Goal: Find contact information: Find contact information

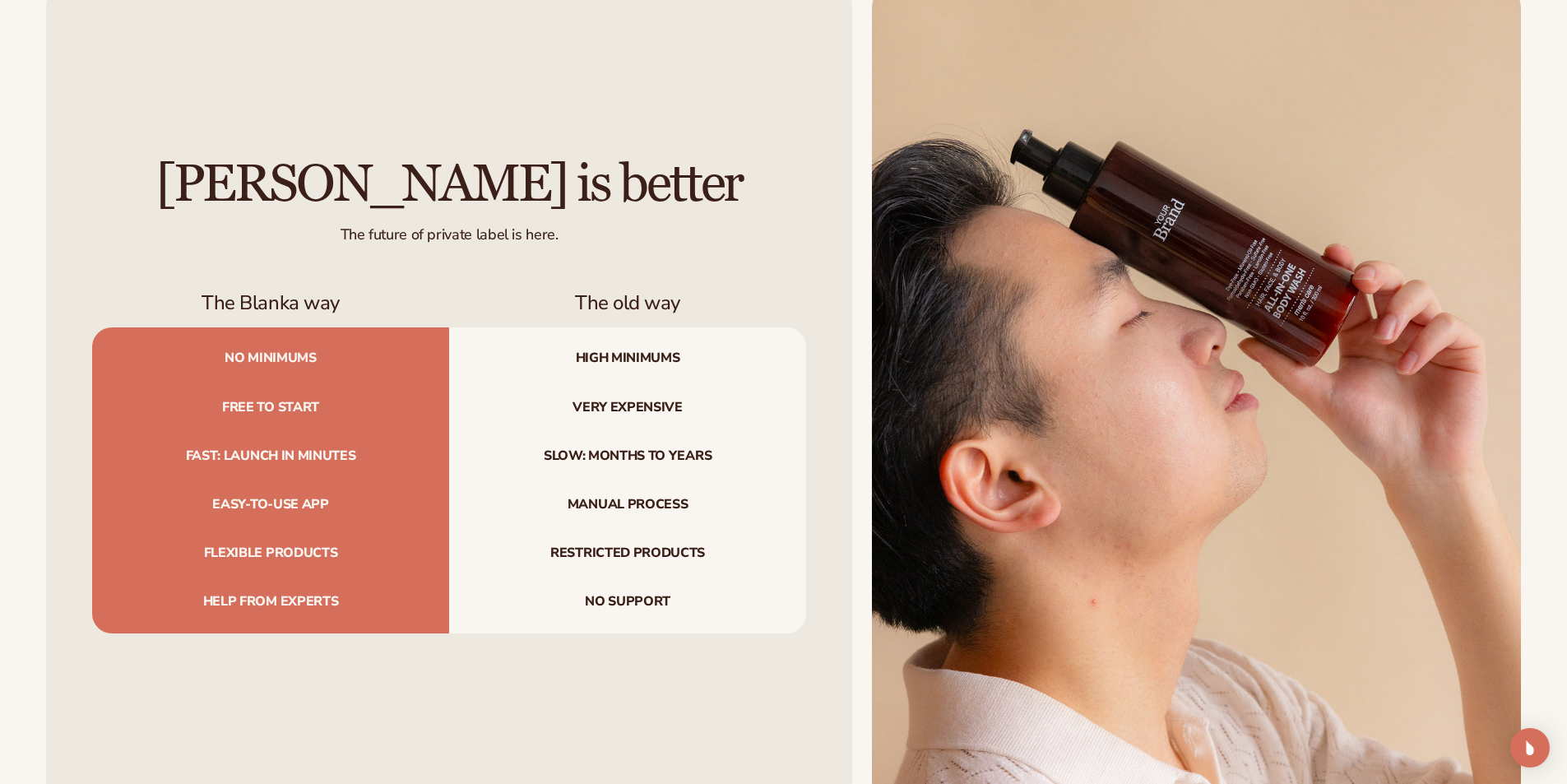
scroll to position [7449, 0]
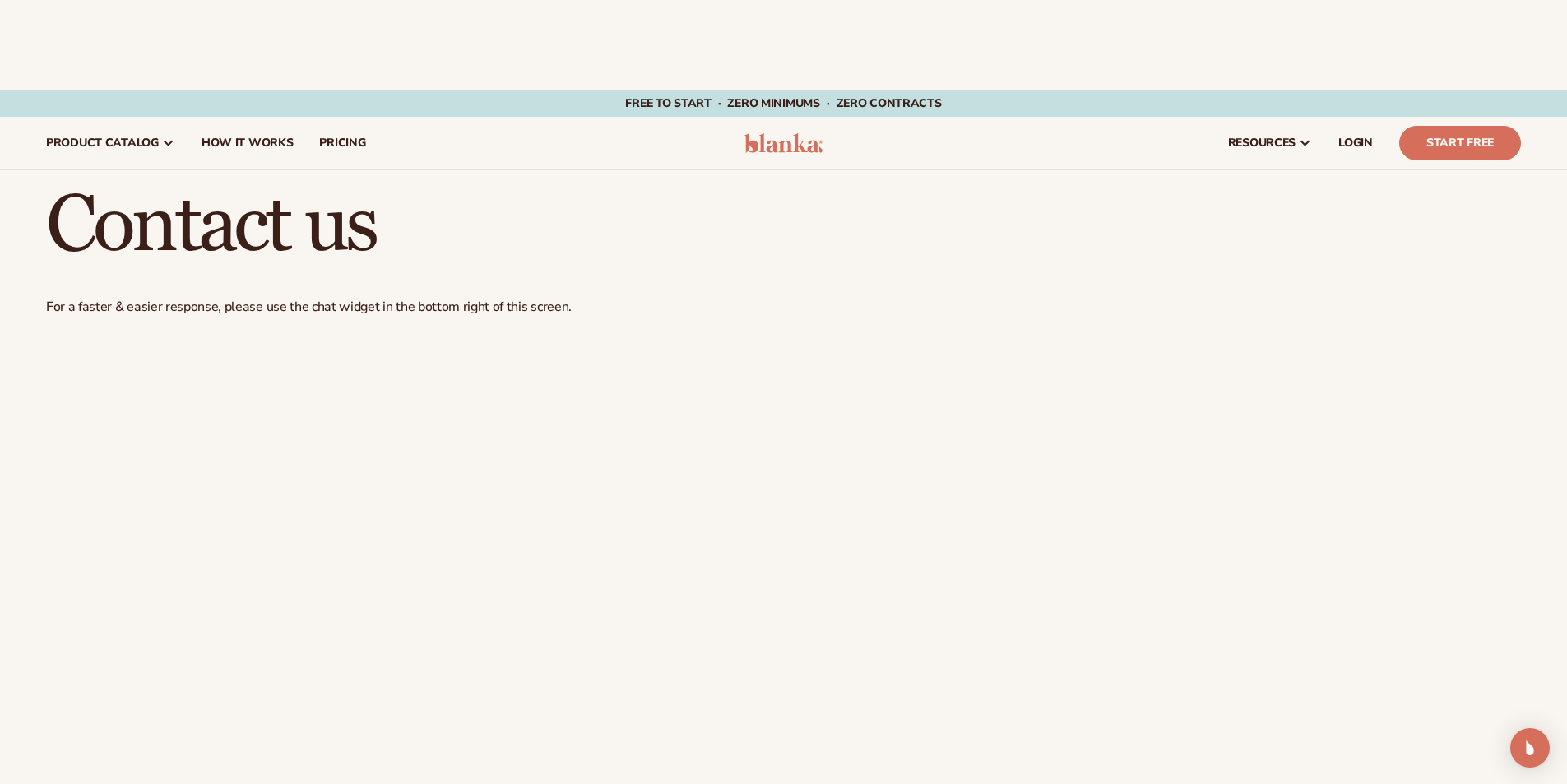
scroll to position [1517, 0]
